Goal: Information Seeking & Learning: Learn about a topic

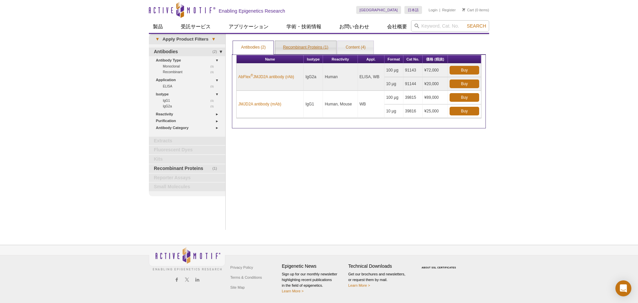
click at [305, 48] on link "Recombinant Proteins (1)" at bounding box center [305, 47] width 61 height 13
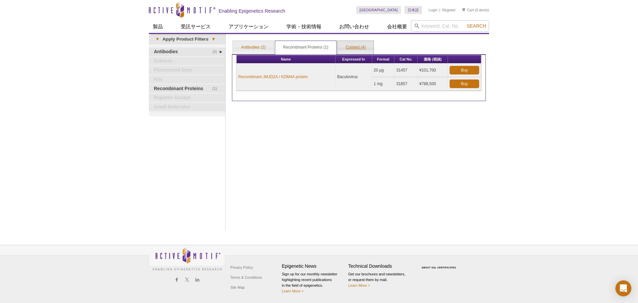
click at [360, 47] on link "Content (4)" at bounding box center [356, 47] width 36 height 13
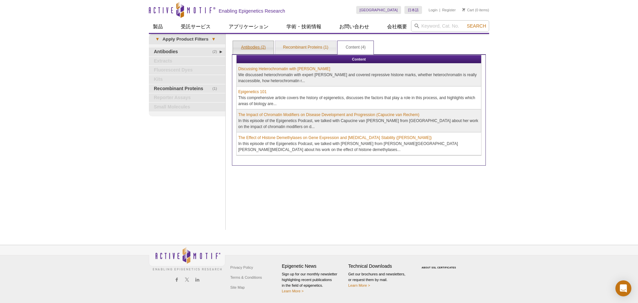
click at [254, 50] on link "Antibodies (2)" at bounding box center [253, 47] width 41 height 13
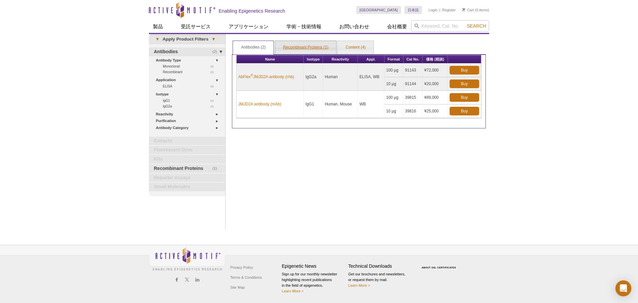
click at [325, 45] on link "Recombinant Proteins (1)" at bounding box center [305, 47] width 61 height 13
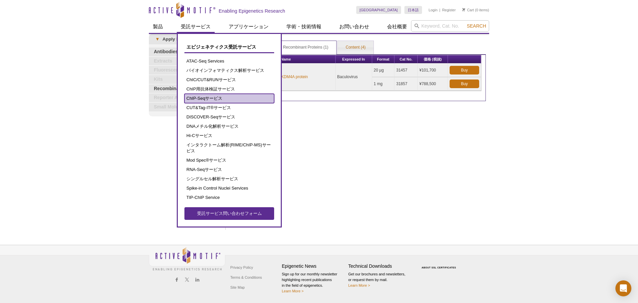
click at [211, 98] on link "ChIP-Seqサービス" at bounding box center [229, 98] width 90 height 9
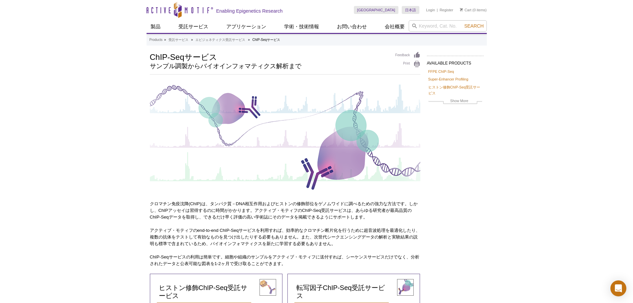
scroll to position [100, 0]
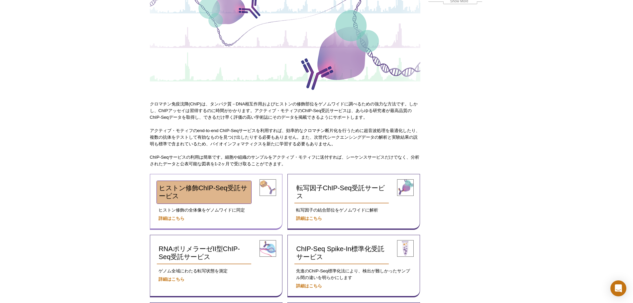
click at [209, 185] on span "ヒストン修飾ChIP-Seq受託サービス" at bounding box center [203, 191] width 89 height 15
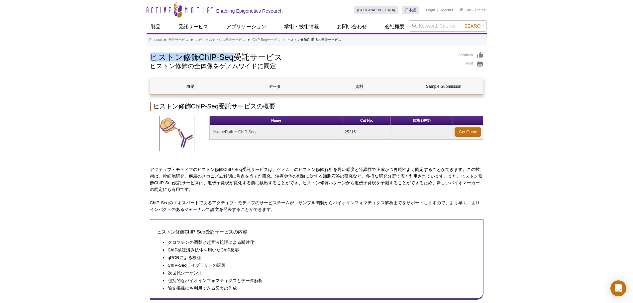
drag, startPoint x: 150, startPoint y: 56, endPoint x: 234, endPoint y: 60, distance: 83.5
click at [234, 60] on h1 "ヒストン修飾ChIP-Seq受託サービス" at bounding box center [301, 57] width 302 height 10
copy h1 "ヒストン修飾ChIP-Seq"
click at [450, 27] on input "search" at bounding box center [448, 25] width 78 height 11
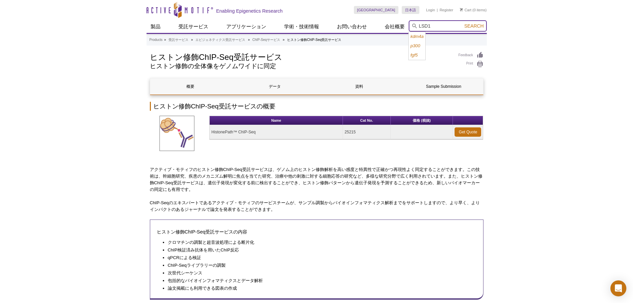
type input "LSD1"
click at [462, 23] on button "Search" at bounding box center [473, 26] width 23 height 6
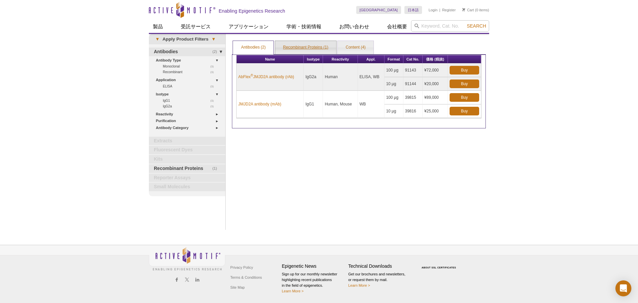
click at [300, 47] on link "Recombinant Proteins (1)" at bounding box center [305, 47] width 61 height 13
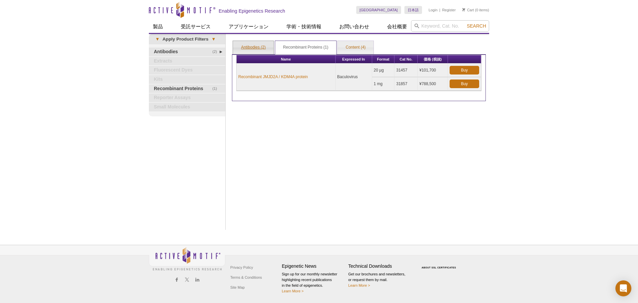
click at [260, 46] on link "Antibodies (2)" at bounding box center [253, 47] width 41 height 13
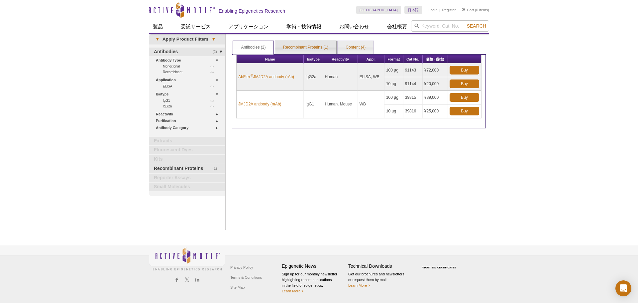
click at [320, 45] on link "Recombinant Proteins (1)" at bounding box center [305, 47] width 61 height 13
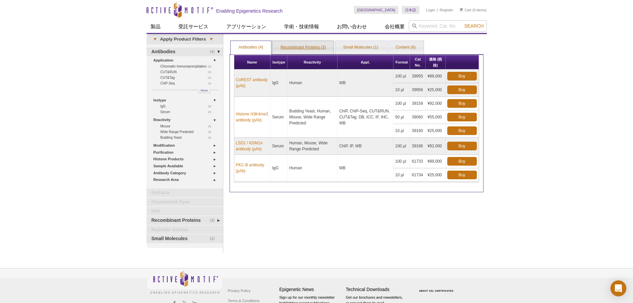
click at [293, 47] on link "Recombinant Proteins (3)" at bounding box center [303, 47] width 61 height 13
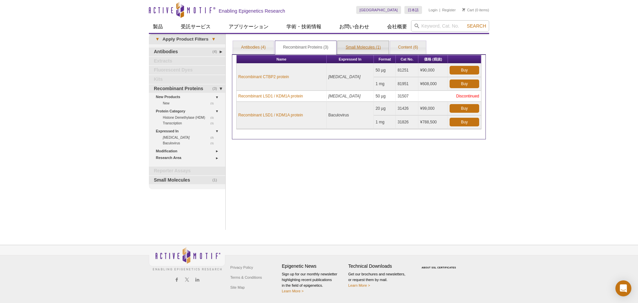
click at [353, 43] on link "Small Molecules (1)" at bounding box center [363, 47] width 51 height 13
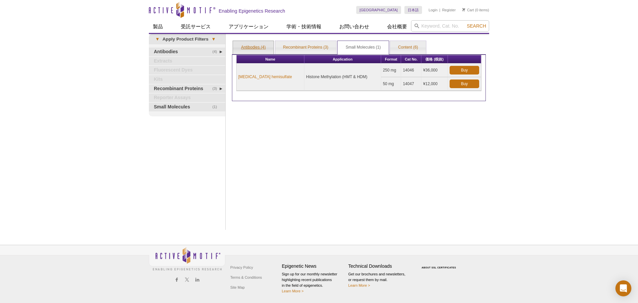
click at [244, 44] on link "Antibodies (4)" at bounding box center [253, 47] width 41 height 13
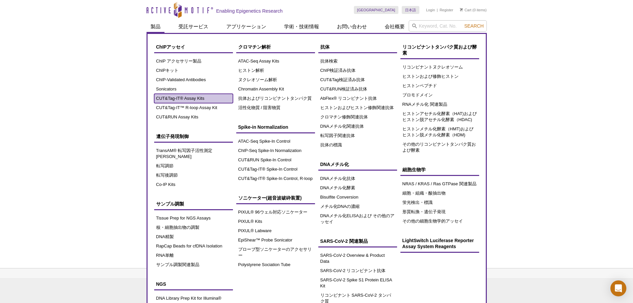
click at [184, 99] on link "CUT&Tag-IT® Assay Kits" at bounding box center [193, 98] width 79 height 9
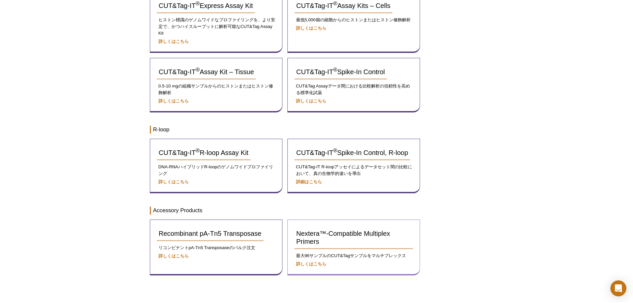
scroll to position [100, 0]
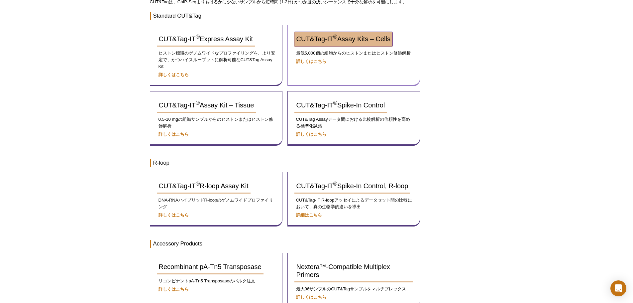
click at [343, 47] on link "CUT&Tag-IT ® Assay Kits – Cells" at bounding box center [343, 39] width 98 height 15
click at [339, 35] on link "CUT&Tag-IT ® Assay Kits – Cells" at bounding box center [343, 39] width 98 height 15
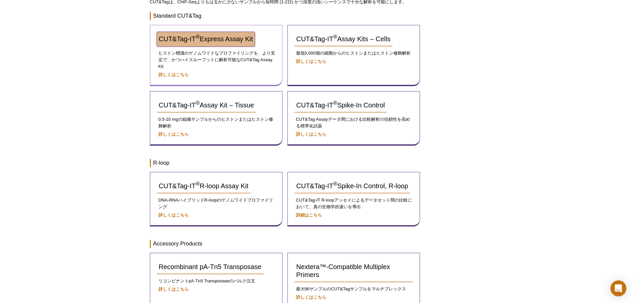
click at [205, 43] on link "CUT&Tag-IT ® Express Assay Kit" at bounding box center [206, 39] width 98 height 15
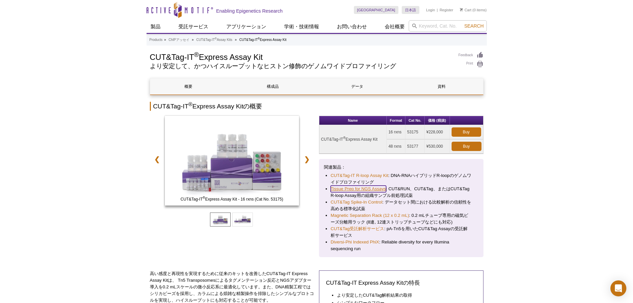
click at [367, 187] on link "Tissue Prep for NGS Assays" at bounding box center [359, 188] width 56 height 7
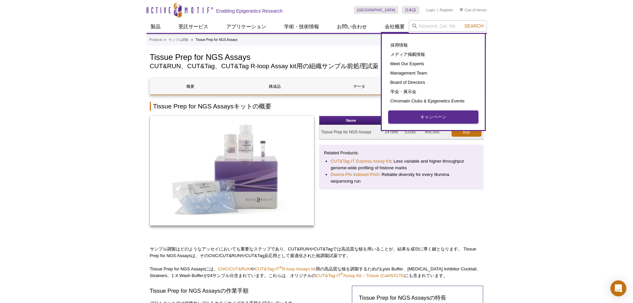
click at [407, 117] on link "キャンペーン" at bounding box center [434, 117] width 90 height 13
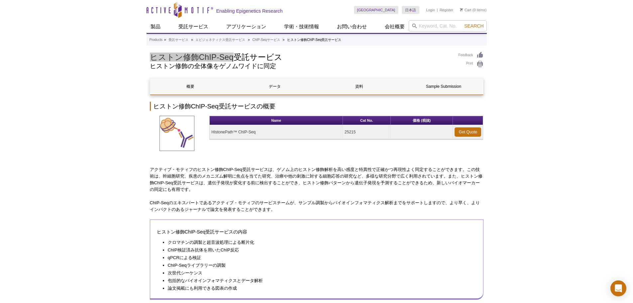
scroll to position [66, 0]
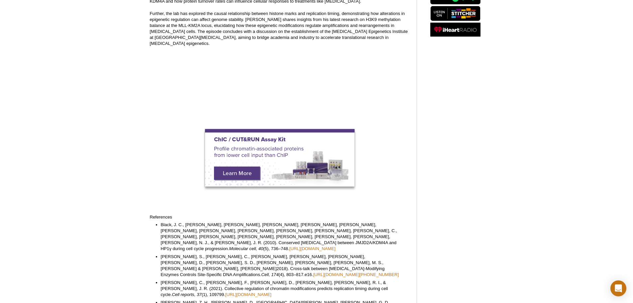
scroll to position [168, 0]
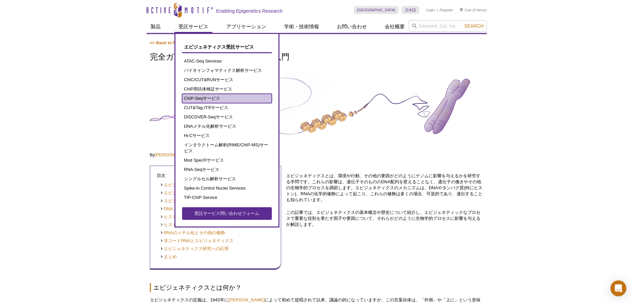
drag, startPoint x: 205, startPoint y: 87, endPoint x: 193, endPoint y: 99, distance: 16.5
